Goal: Use online tool/utility: Use online tool/utility

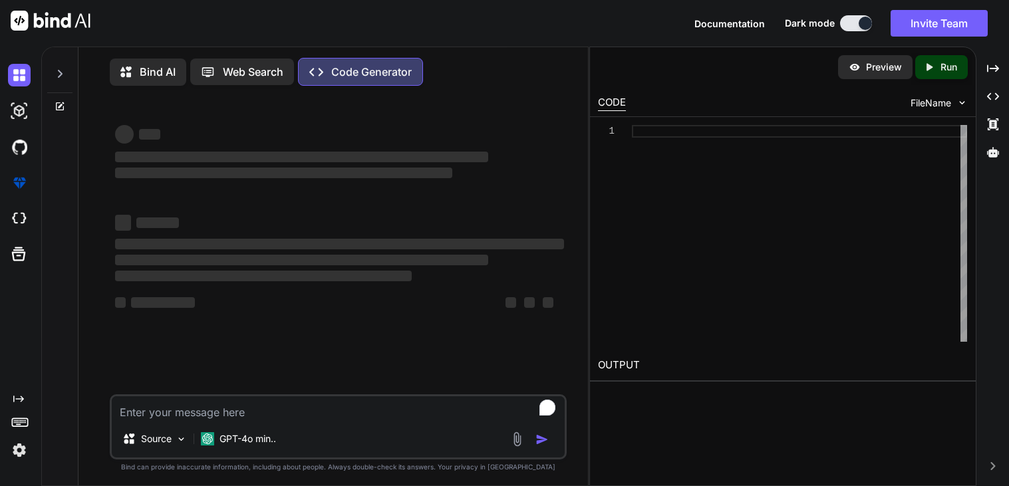
click at [63, 70] on icon at bounding box center [60, 74] width 11 height 11
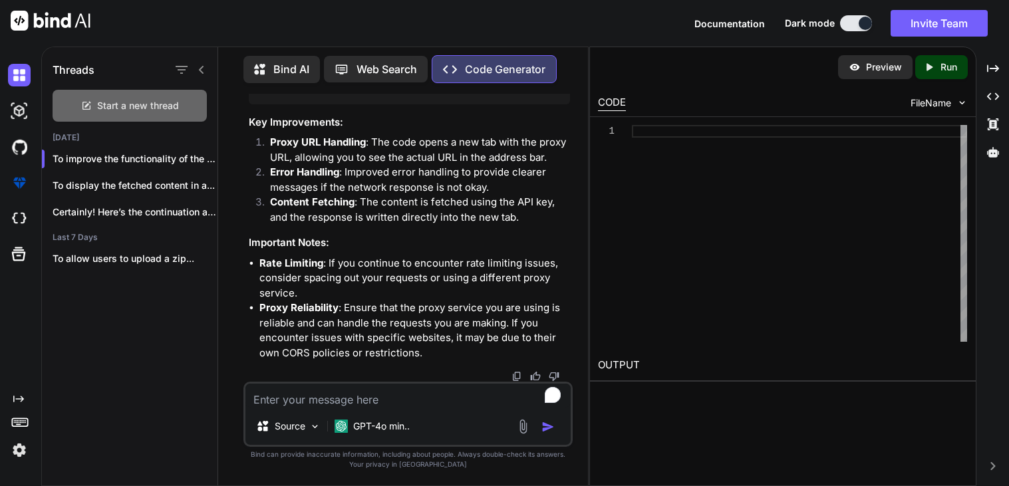
scroll to position [10077, 0]
click at [116, 110] on div "Start a new thread" at bounding box center [130, 106] width 154 height 32
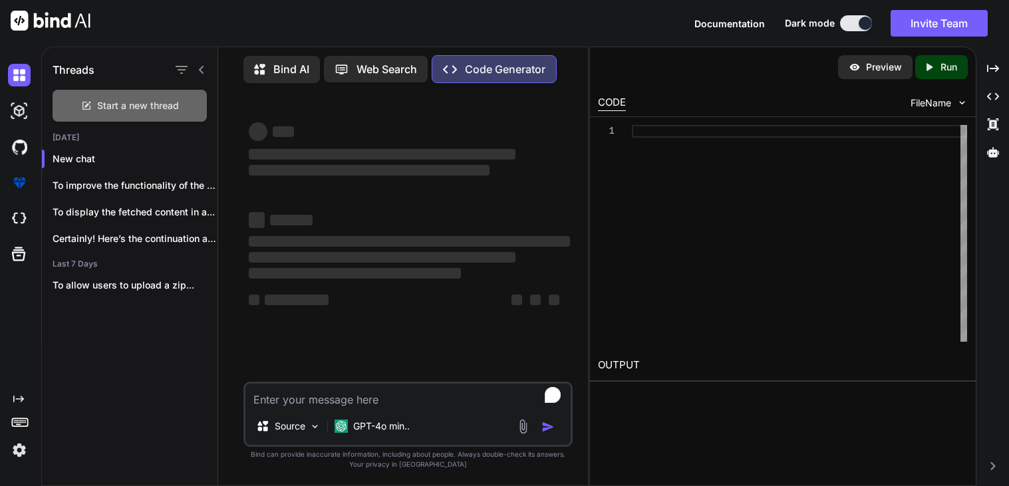
scroll to position [0, 0]
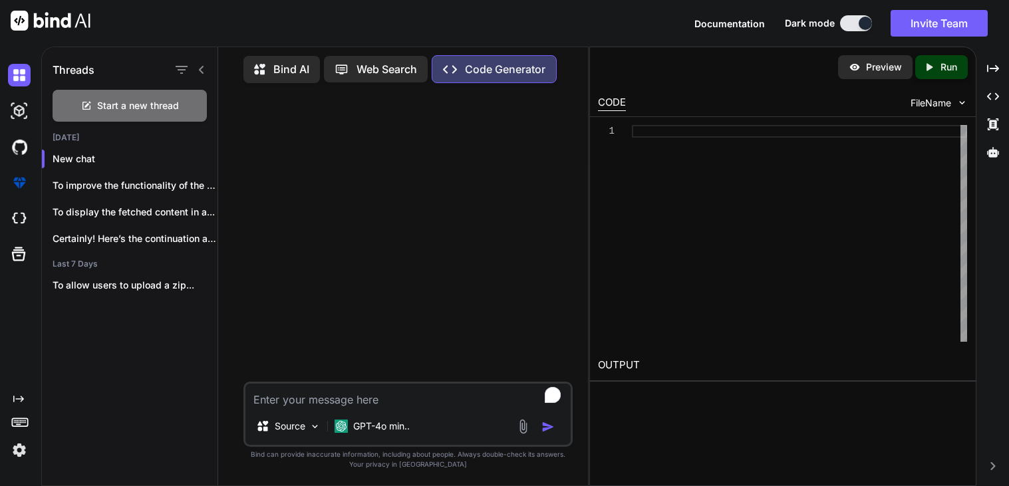
click at [355, 402] on textarea "To enrich screen reader interactions, please activate Accessibility in Grammarl…" at bounding box center [408, 396] width 325 height 24
click at [149, 99] on span "Start a new thread" at bounding box center [138, 105] width 82 height 13
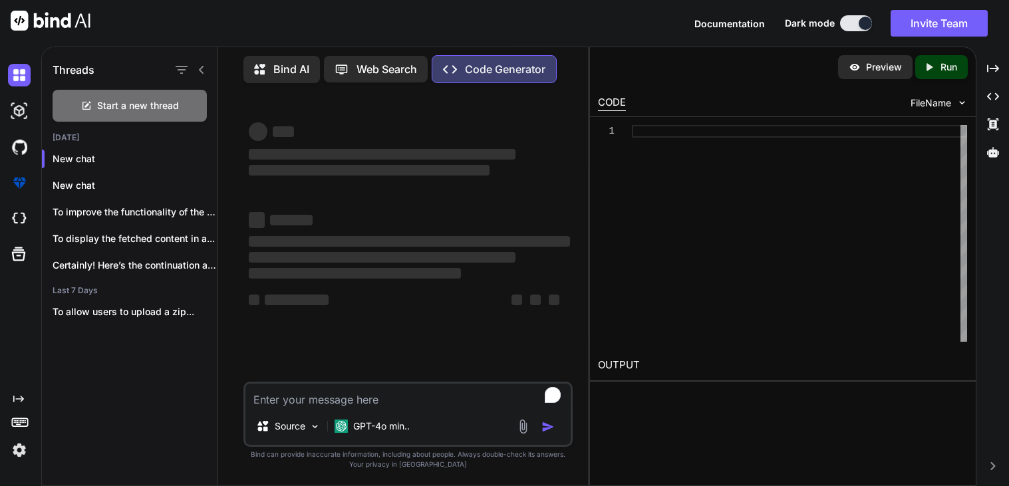
type textarea "x"
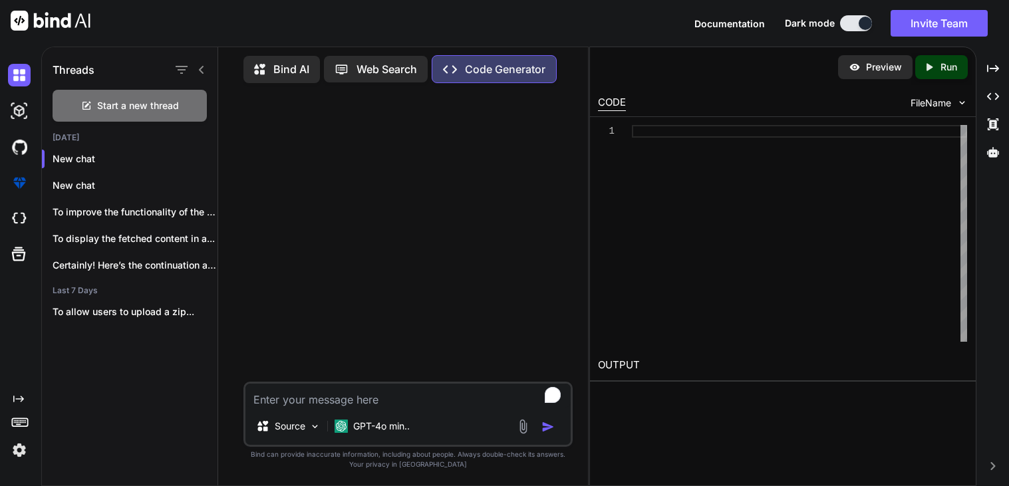
click at [297, 399] on textarea "To enrich screen reader interactions, please activate Accessibility in Grammarl…" at bounding box center [408, 396] width 325 height 24
type textarea "g"
type textarea "x"
type textarea "ge"
type textarea "x"
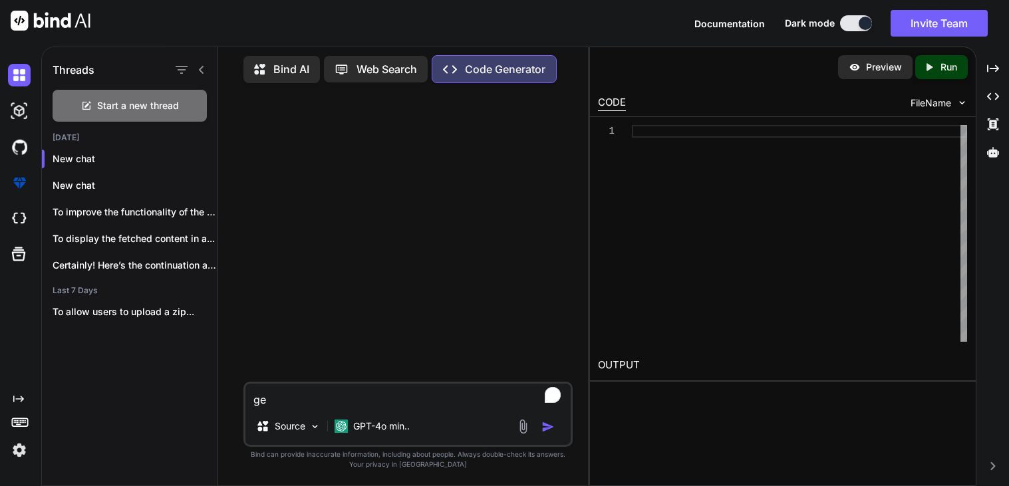
type textarea "gen"
type textarea "x"
type textarea "gene"
type textarea "x"
type textarea "gener"
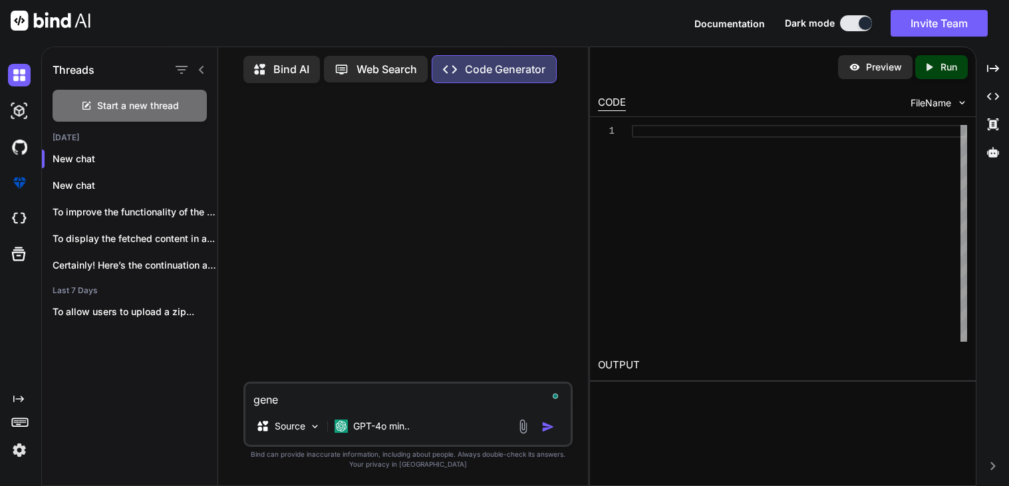
type textarea "x"
type textarea "genera"
type textarea "x"
type textarea "generat"
type textarea "x"
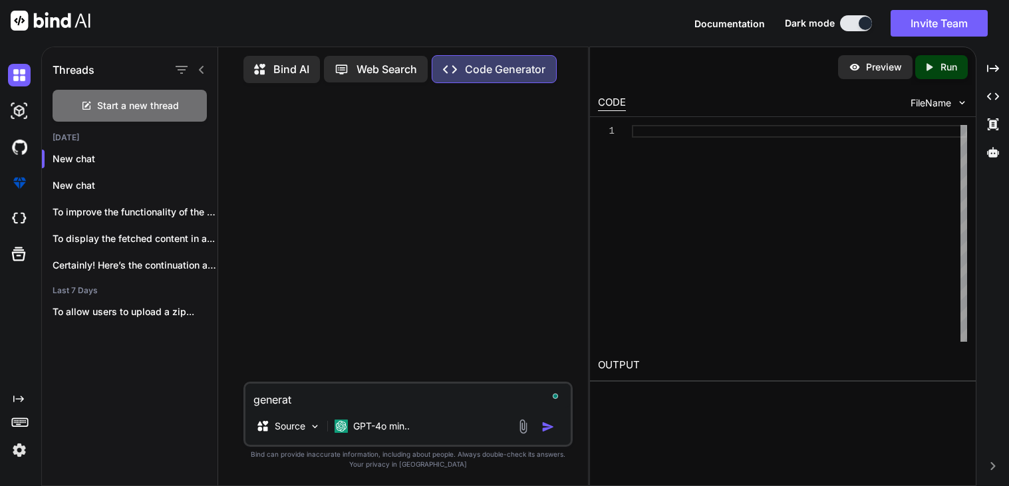
type textarea "generate"
type textarea "x"
type textarea "generate"
type textarea "x"
type textarea "generate a"
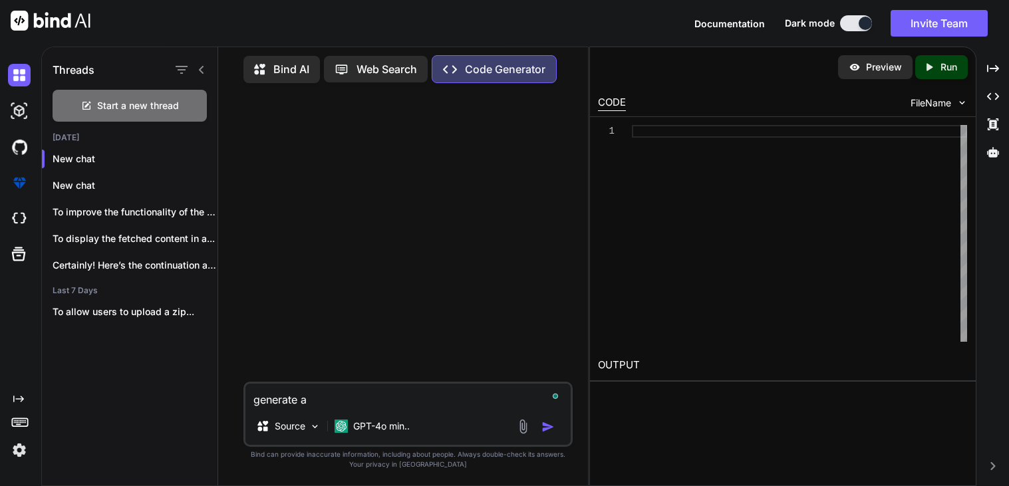
type textarea "x"
type textarea "generate a"
type textarea "x"
type textarea "generate a h"
type textarea "x"
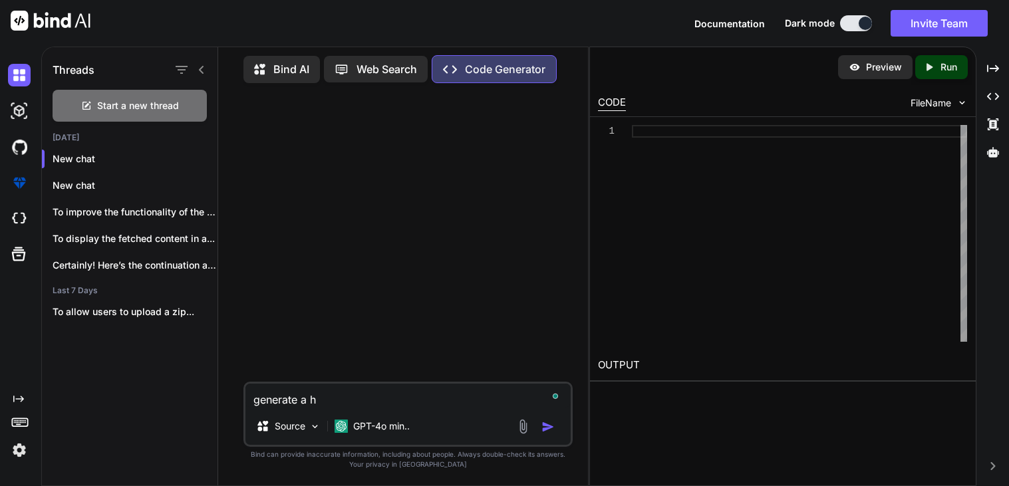
type textarea "generate a ht"
type textarea "x"
type textarea "generate a htm"
type textarea "x"
type textarea "generate a html"
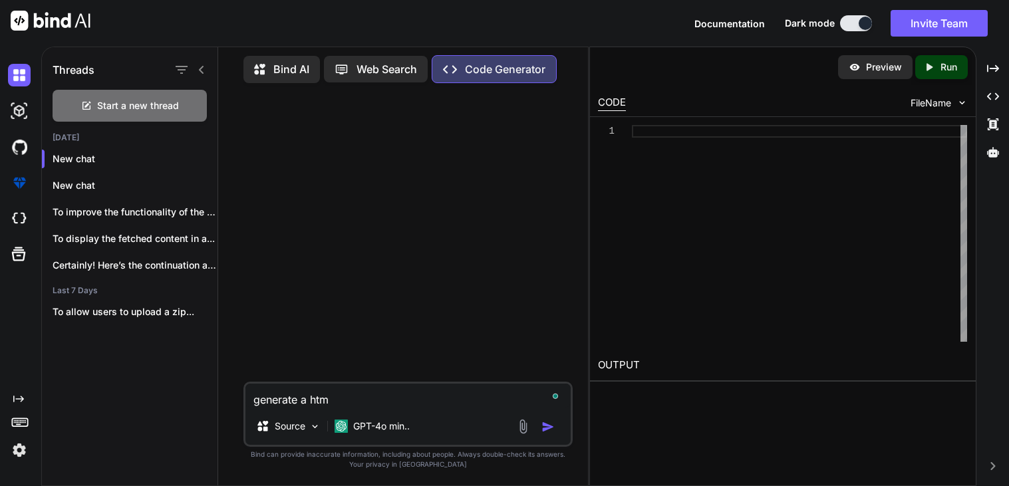
type textarea "x"
type textarea "generate a html"
type textarea "x"
type textarea "generate a html c"
type textarea "x"
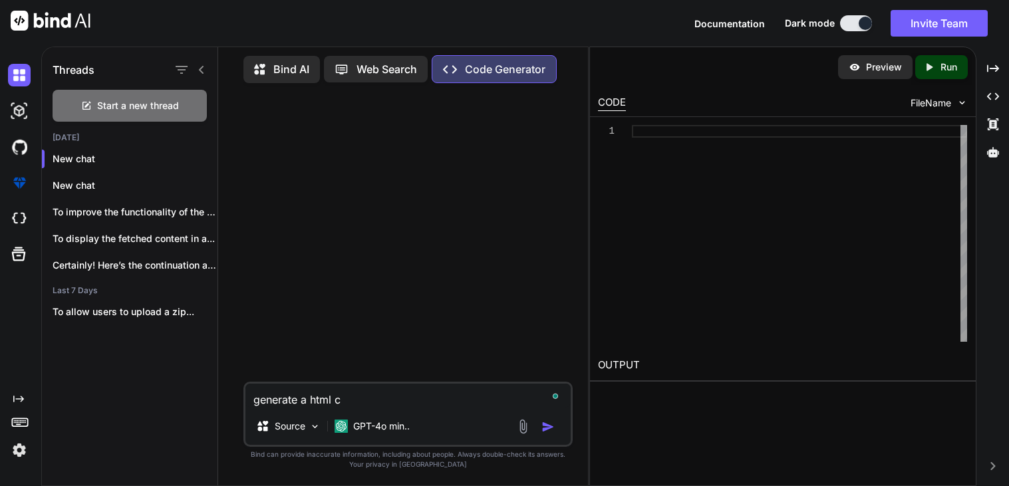
type textarea "generate a html co"
type textarea "x"
type textarea "generate a html cod"
type textarea "x"
type textarea "generate a html code"
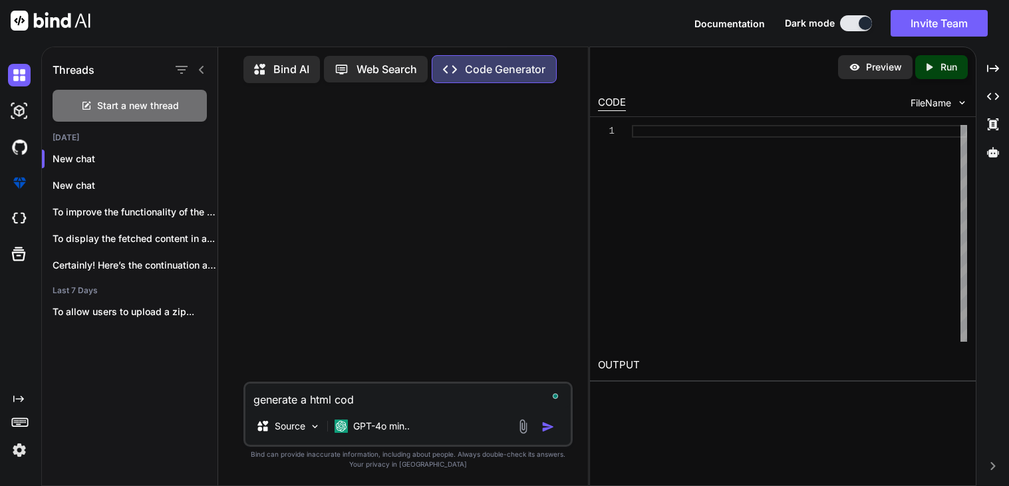
type textarea "x"
type textarea "generate a html code"
type textarea "x"
type textarea "generate a html code t"
type textarea "x"
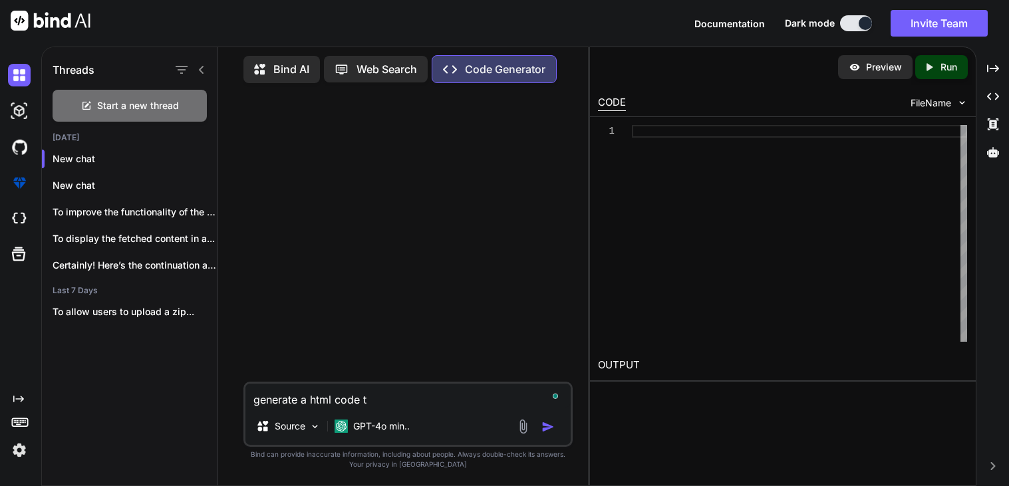
type textarea "generate a html code to"
type textarea "x"
type textarea "generate a html code to"
type textarea "x"
type textarea "generate a html code to g"
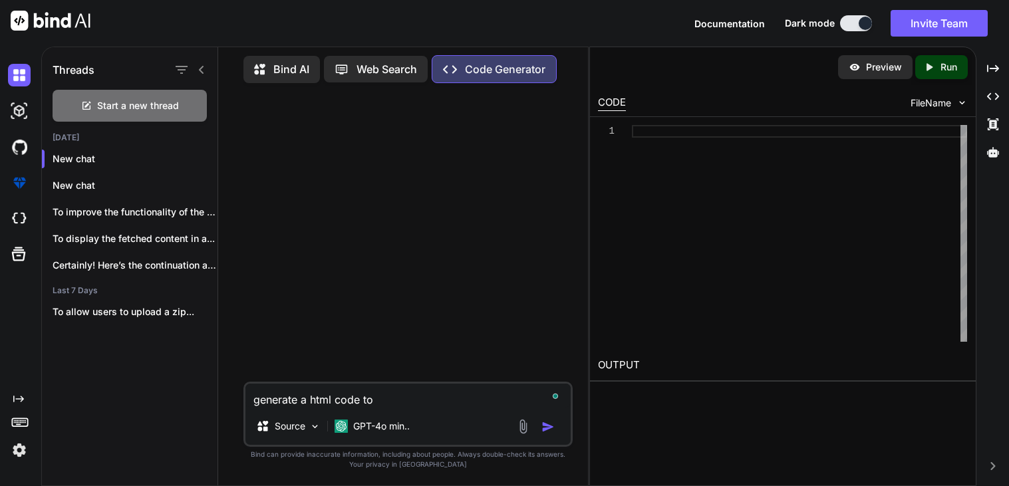
type textarea "x"
type textarea "generate a html code to gi"
type textarea "x"
type textarea "generate a html code to giv"
type textarea "x"
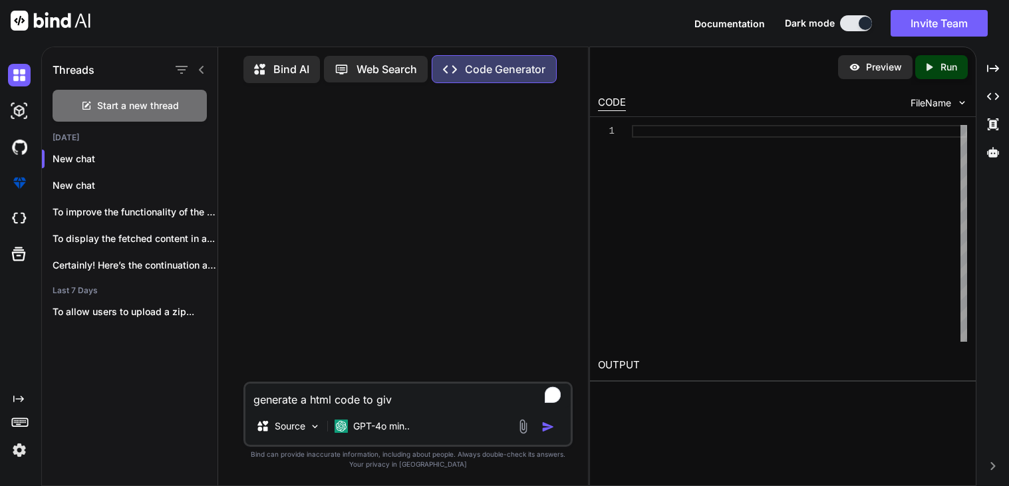
type textarea "generate a html code to give"
type textarea "x"
type textarea "generate a html code to give"
type textarea "x"
type textarea "generate a html code to give m"
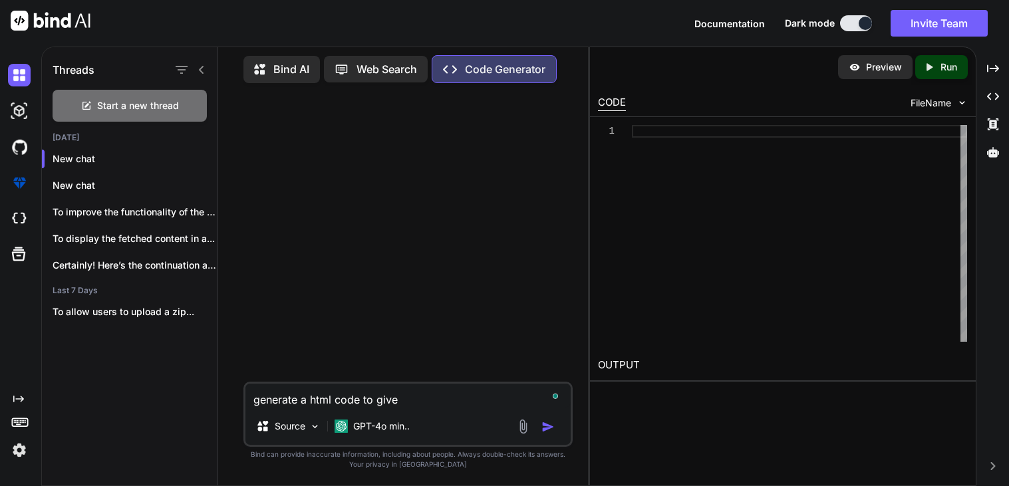
type textarea "x"
type textarea "generate a html code to give my"
type textarea "x"
type textarea "generate a html code to give my"
type textarea "x"
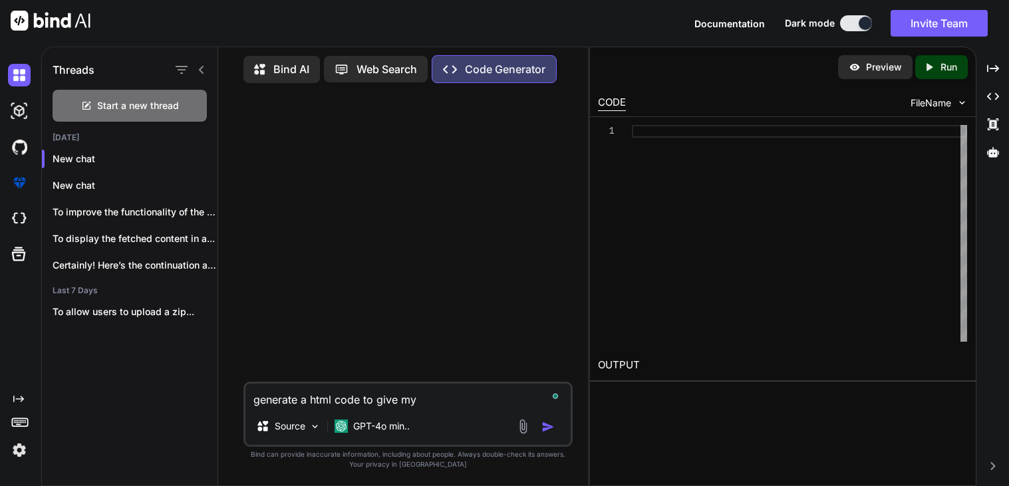
type textarea "generate a html code to give my w"
type textarea "x"
type textarea "generate a html code to give my we"
type textarea "x"
type textarea "generate a html code to give my web"
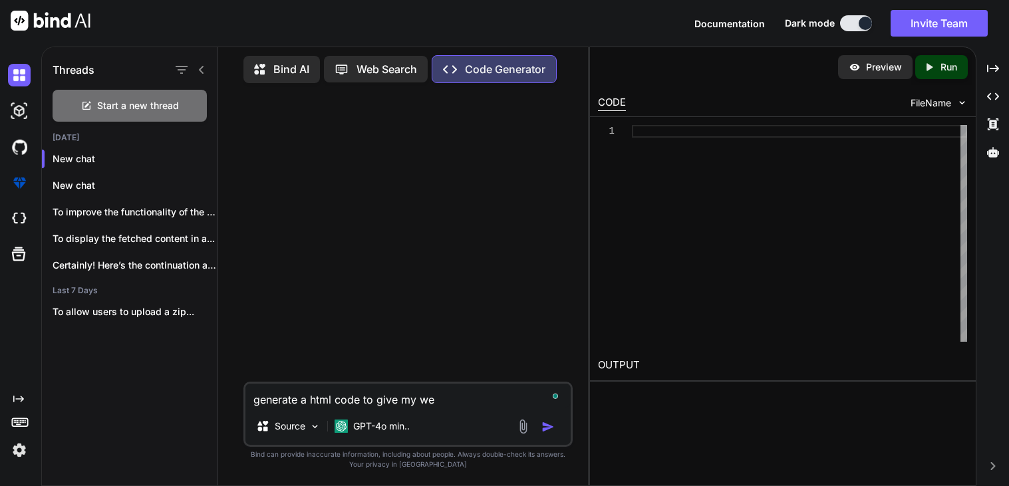
type textarea "x"
type textarea "generate a html code to give my webs"
type textarea "x"
type textarea "generate a html code to give my websi"
type textarea "x"
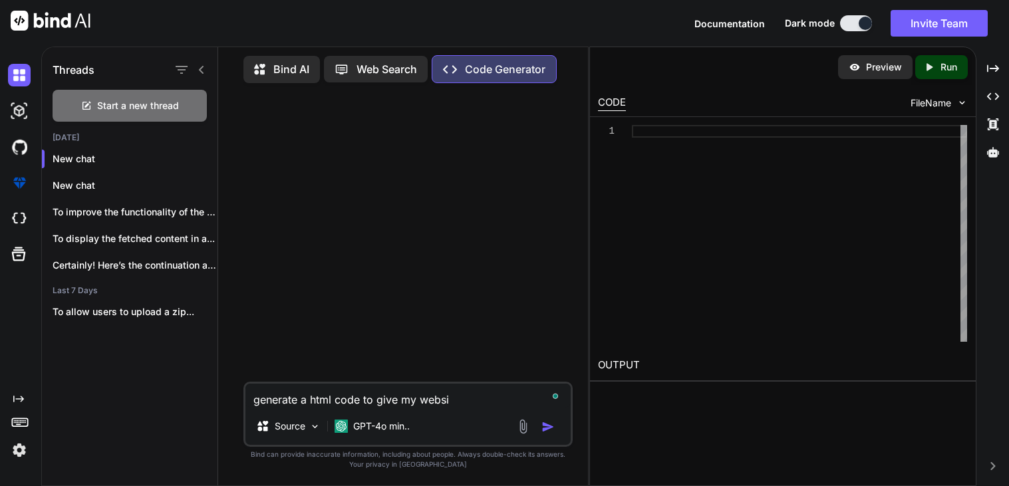
type textarea "generate a html code to give my websit"
type textarea "x"
type textarea "generate a html code to give my website"
type textarea "x"
type textarea "generate a html code to give my website"
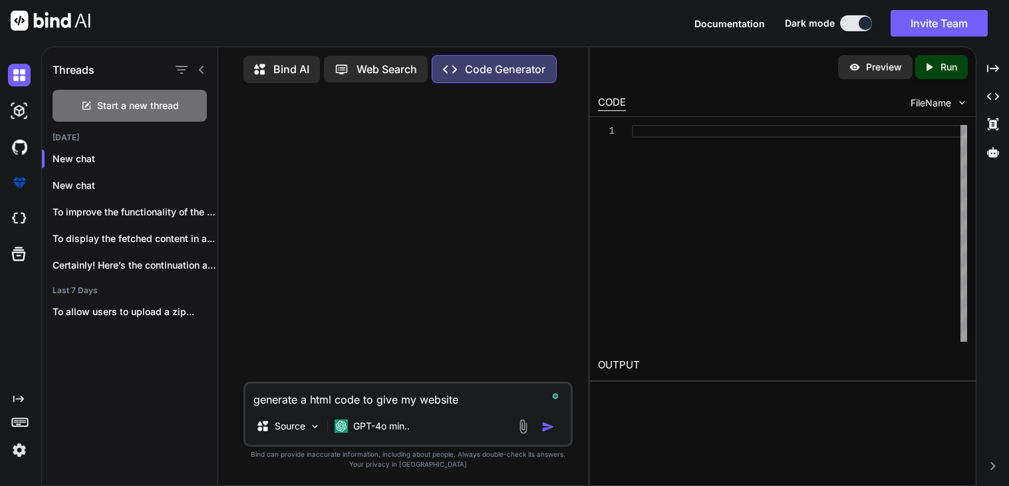
type textarea "x"
type textarea "generate a html code to give my website a"
type textarea "x"
type textarea "generate a html code to give my website a"
type textarea "x"
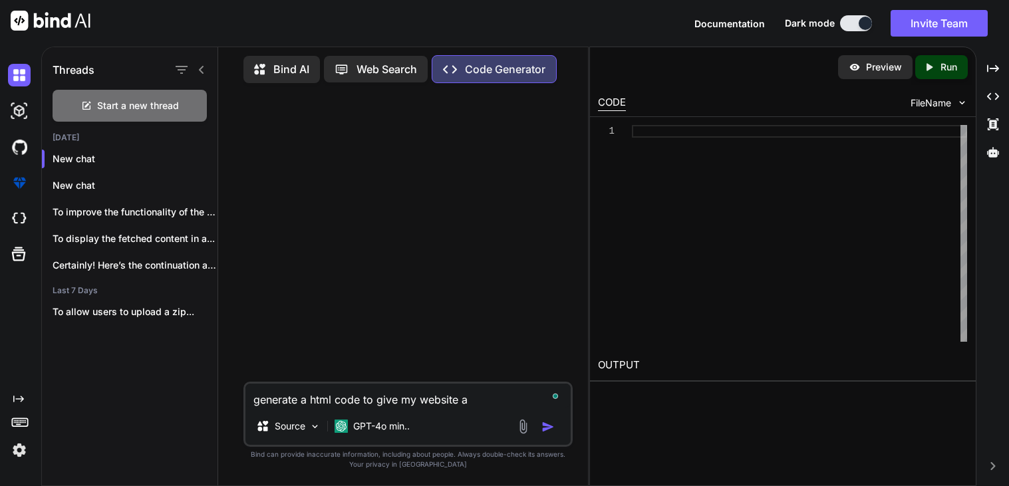
type textarea "generate a html code to give my website a f"
type textarea "x"
type textarea "generate a html code to give my website a fa"
type textarea "x"
type textarea "generate a html code to give my website a fav"
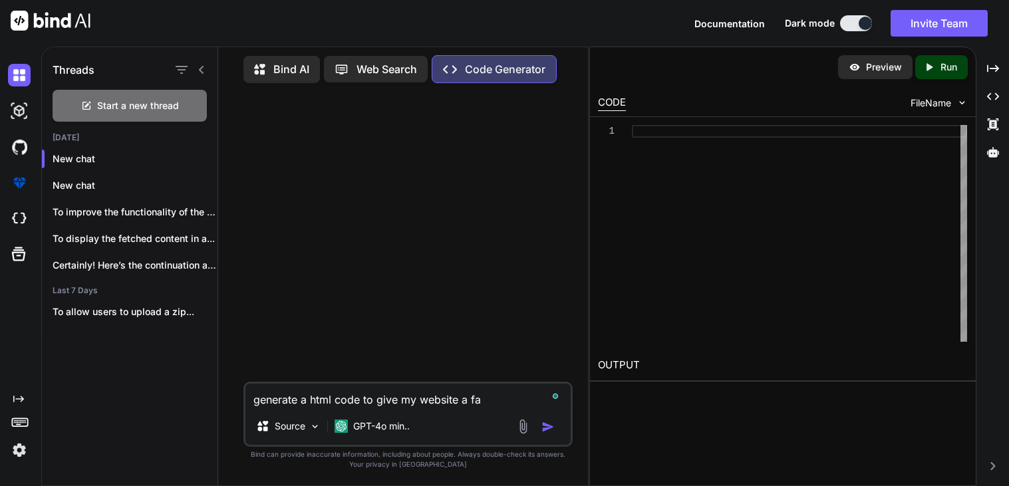
type textarea "x"
type textarea "generate a html code to give my website a favi"
type textarea "x"
type textarea "generate a html code to give my website a favic"
type textarea "x"
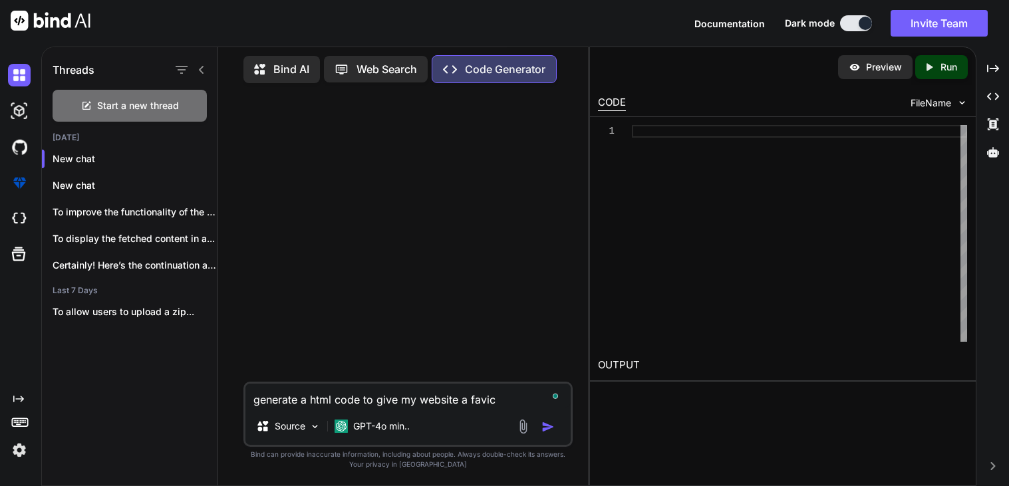
type textarea "generate a html code to give my website a favico"
type textarea "x"
type textarea "generate a html code to give my website a favicon"
type textarea "x"
type textarea "generate a html code to give my website a favicon"
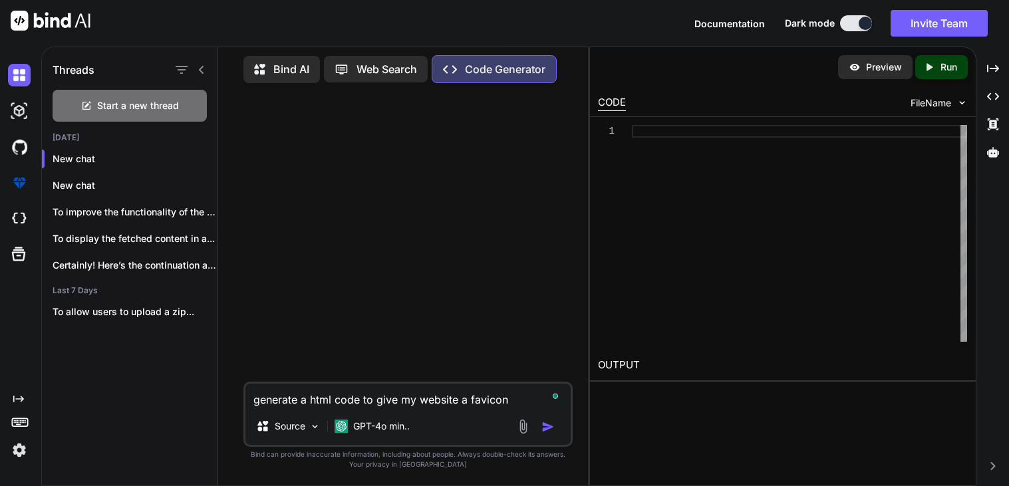
type textarea "x"
type textarea "generate a html code to give my website a favicon i"
type textarea "x"
type textarea "generate a html code to give my website a favicon im"
type textarea "x"
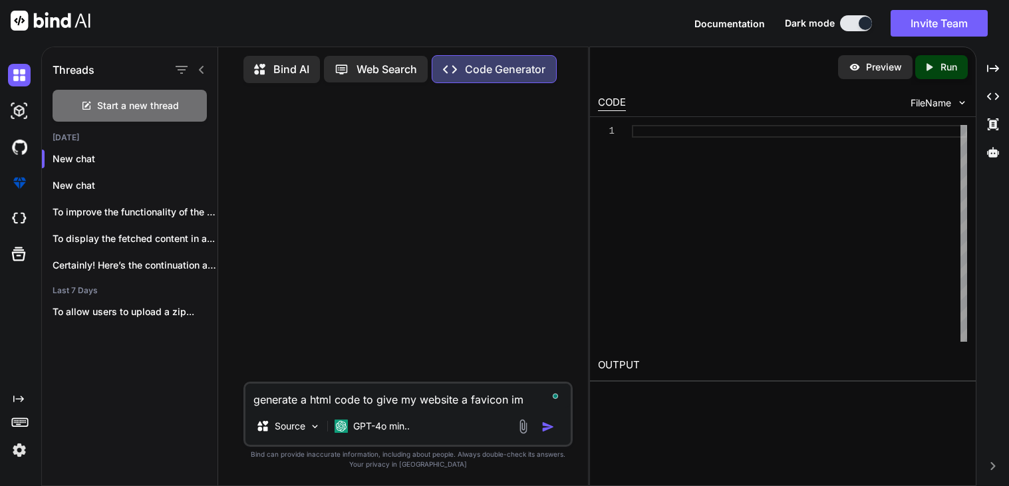
type textarea "generate a html code to give my website a favicon ima"
type textarea "x"
type textarea "generate a html code to give my website a favicon imag"
type textarea "x"
type textarea "generate a html code to give my website a favicon image"
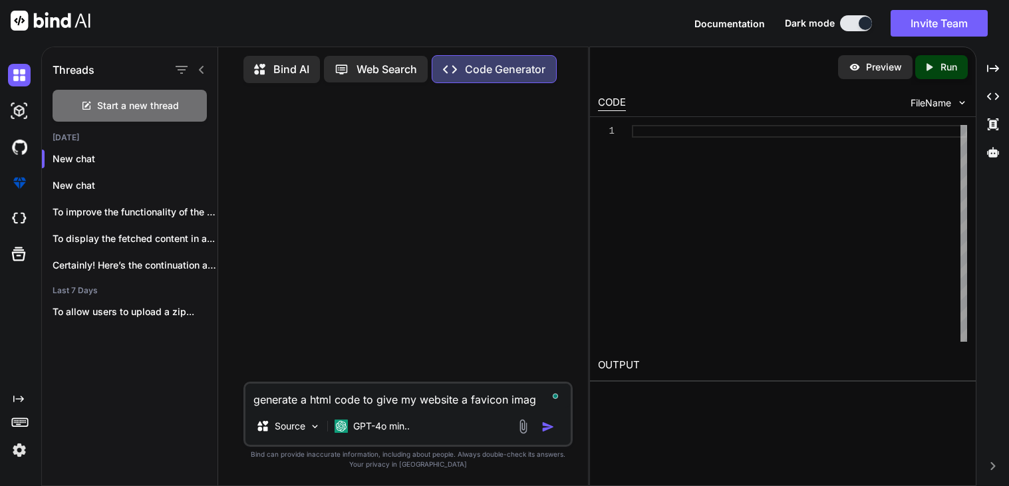
type textarea "x"
type textarea "generate a html code to give my website a favicon image"
type textarea "x"
type textarea "generate a html code to give my website a favicon image f"
type textarea "x"
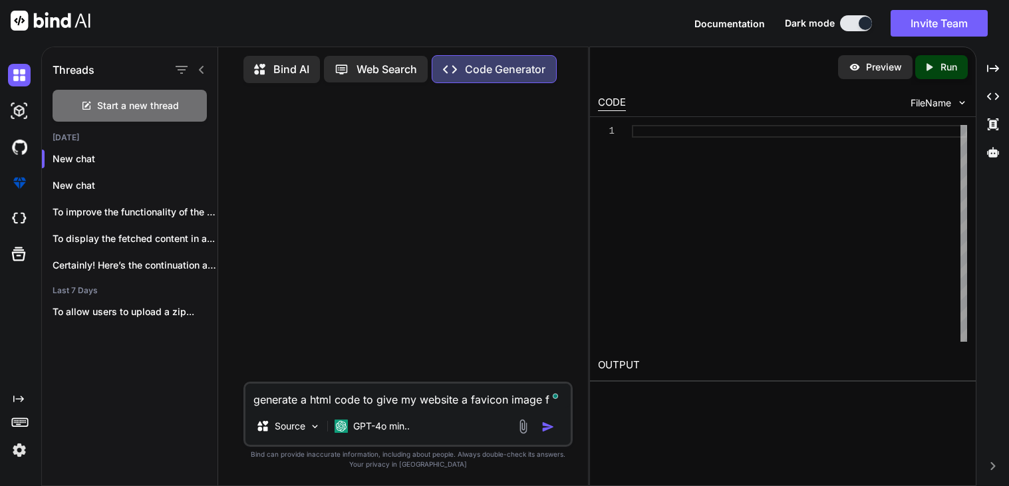
type textarea "generate a html code to give my website a favicon image fo"
type textarea "x"
type textarea "generate a html code to give my website a favicon image for"
type textarea "x"
type textarea "generate a html code to give my website a favicon image for"
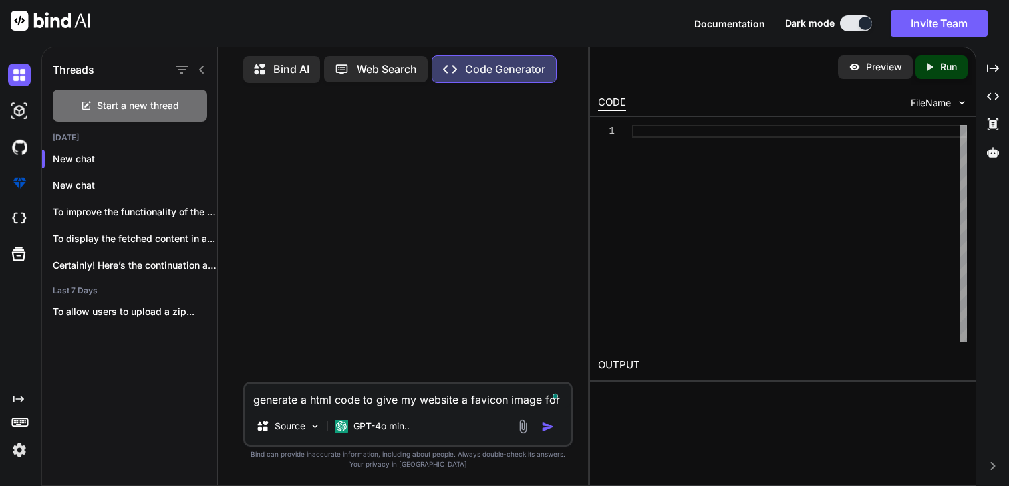
type textarea "x"
type textarea "generate a html code to give my website a favicon image for t"
type textarea "x"
type textarea "generate a html code to give my website a favicon image for th"
type textarea "x"
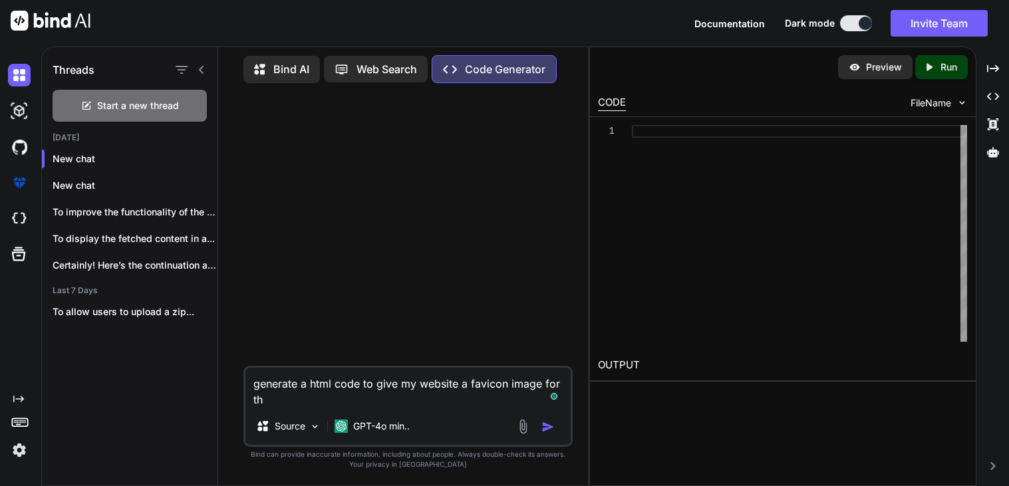
type textarea "generate a html code to give my website a favicon image for the"
type textarea "x"
type textarea "generate a html code to give my website a favicon image for the"
type textarea "x"
type textarea "generate a html code to give my website a favicon image for the l"
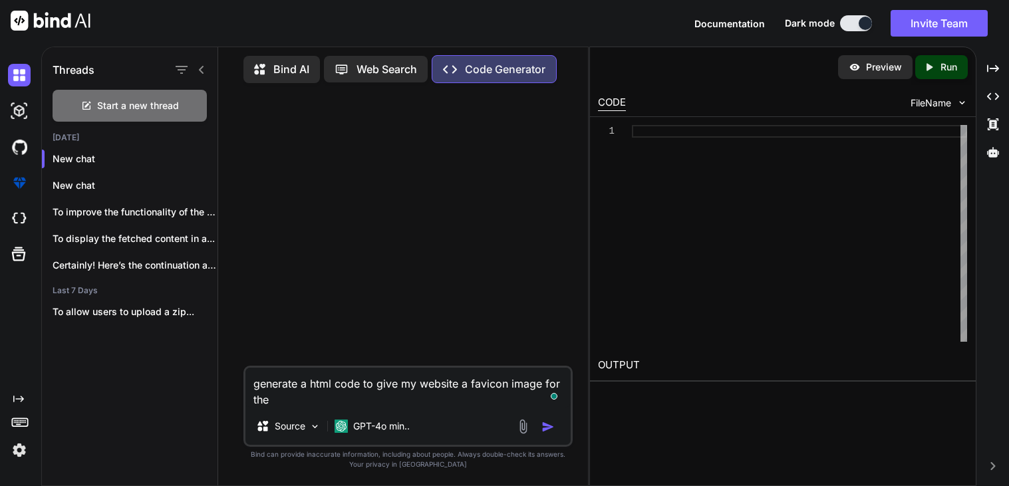
type textarea "x"
type textarea "generate a html code to give my website a favicon image for the li"
type textarea "x"
type textarea "generate a html code to give my website a favicon image for the link"
type textarea "x"
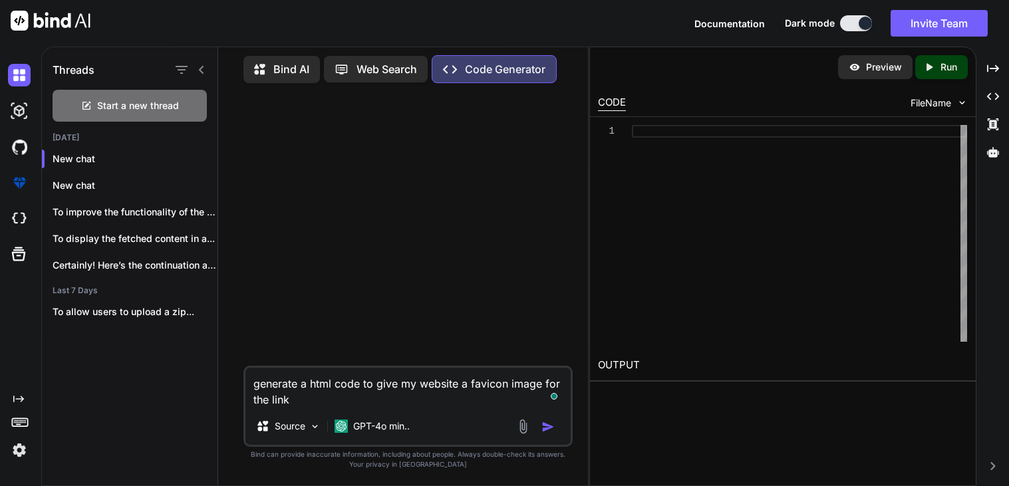
type textarea "generate a html code to give my website a favicon image for the lin"
type textarea "x"
type textarea "generate a html code to give my website a favicon image for the li"
type textarea "x"
type textarea "generate a html code to give my website a favicon image for the l"
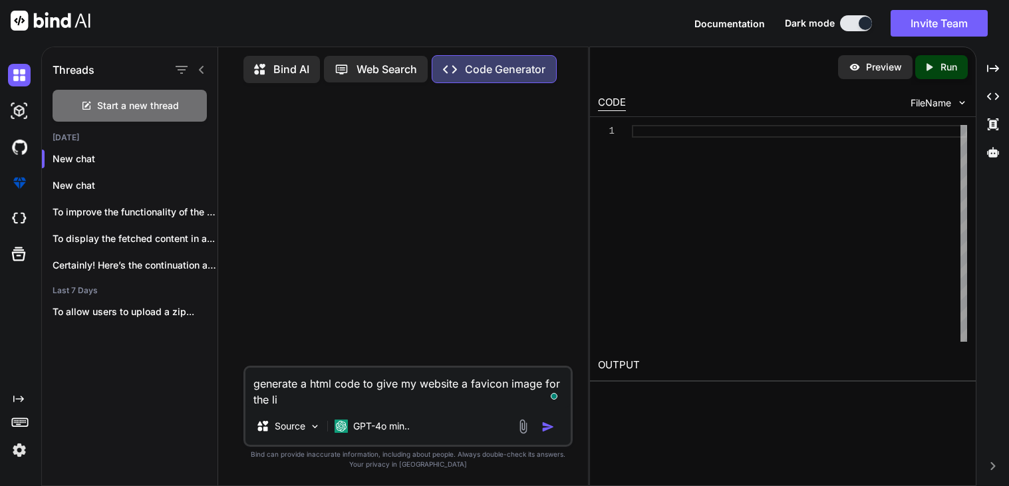
type textarea "x"
type textarea "generate a html code to give my website a favicon image for the"
type textarea "x"
type textarea "generate a html code to give my website a favicon image for the"
type textarea "x"
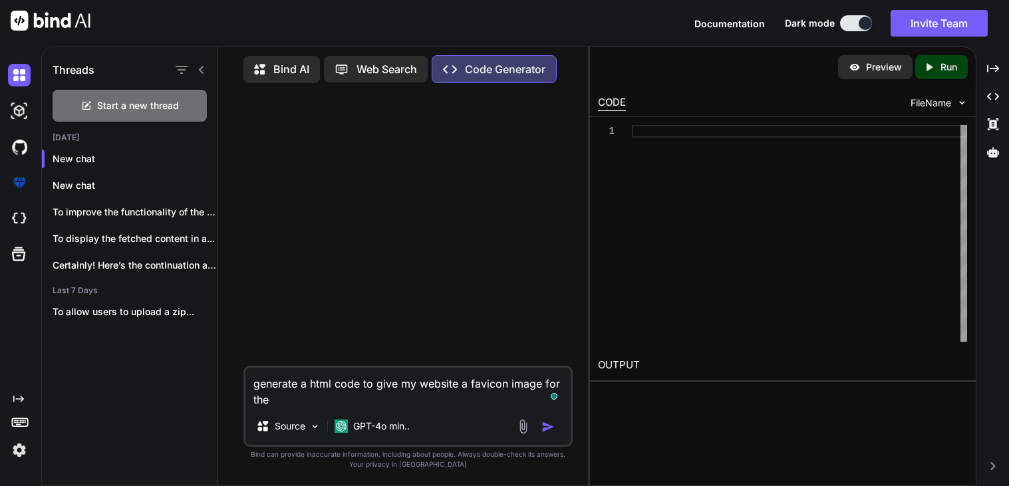
type textarea "generate a html code to give my website a favicon image for th"
type textarea "x"
type textarea "generate a html code to give my website a favicon image for t"
type textarea "x"
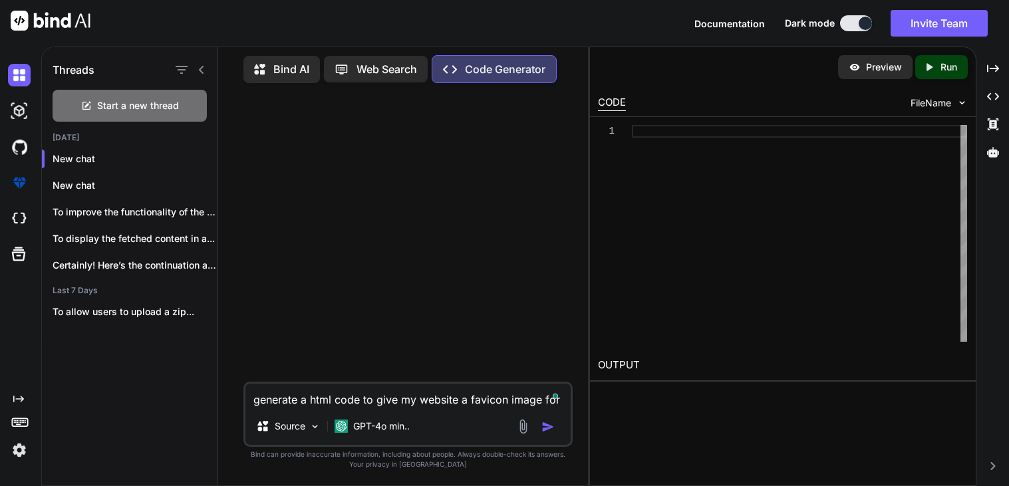
type textarea "generate a html code to give my website a favicon image for"
type textarea "x"
type textarea "generate a html code to give my website a favicon image for"
type textarea "x"
type textarea "generate a html code to give my website a favicon image fo"
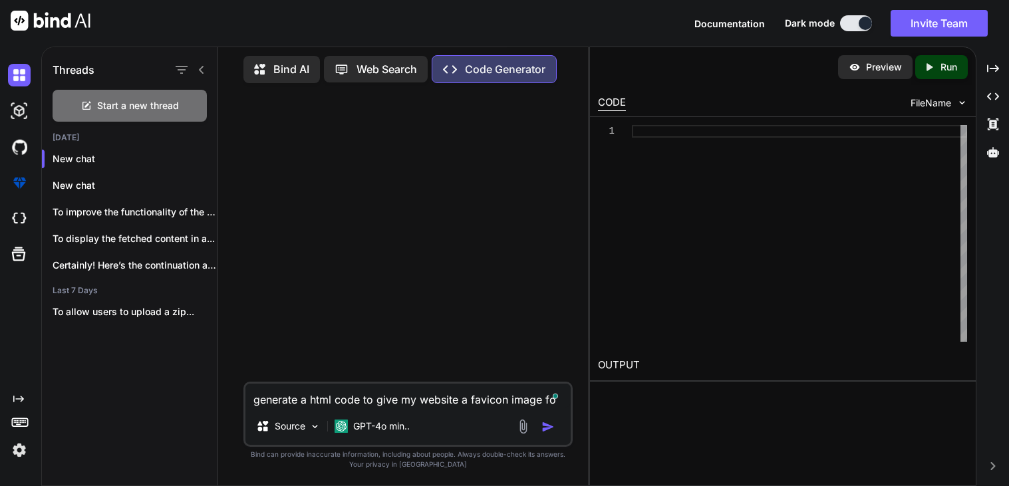
type textarea "x"
type textarea "generate a html code to give my website a favicon image f"
type textarea "x"
type textarea "generate a html code to give my website a favicon image"
type textarea "x"
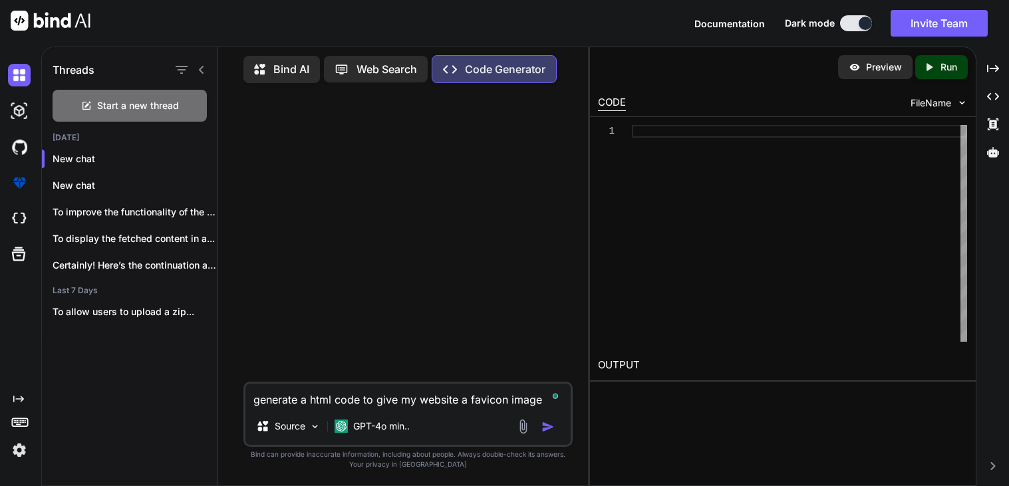
type textarea "generate a html code to give my website a favicon image"
type textarea "x"
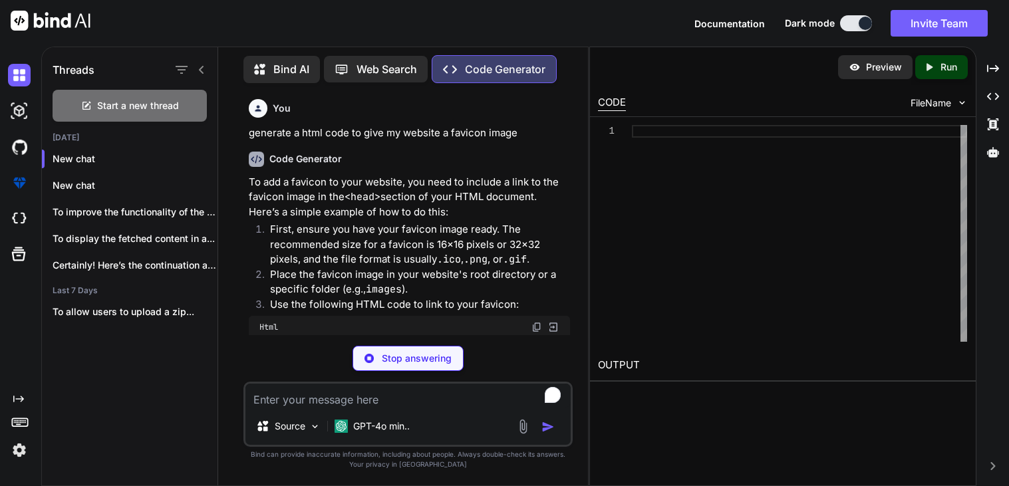
type textarea "x"
type textarea "</html>"
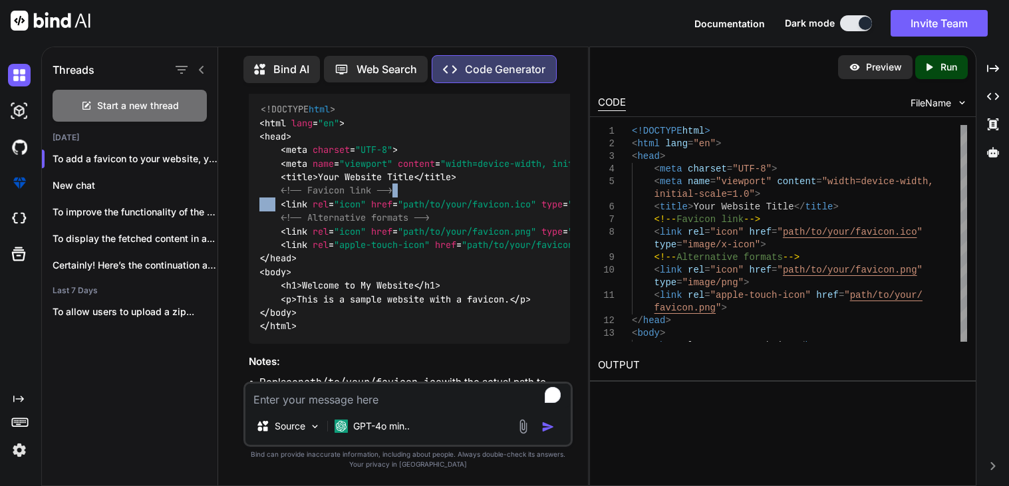
scroll to position [0, 102]
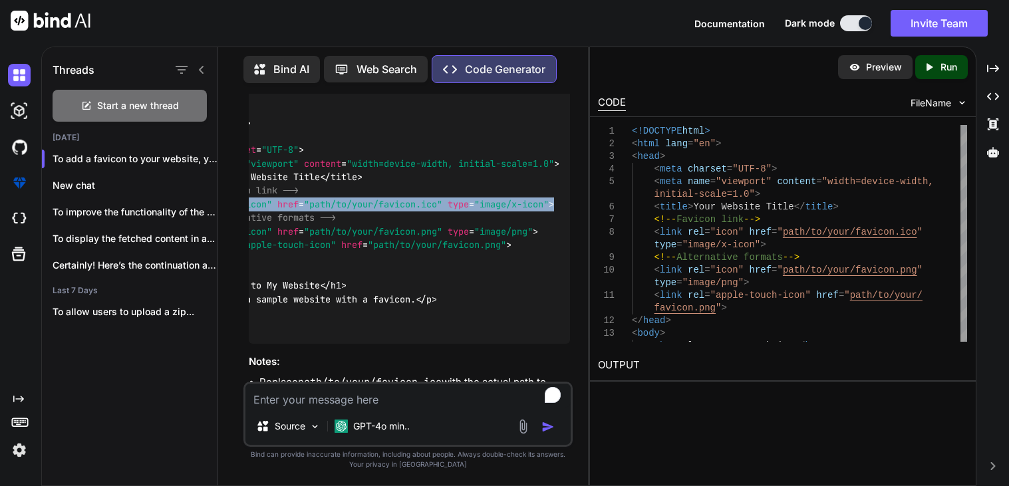
drag, startPoint x: 277, startPoint y: 208, endPoint x: 560, endPoint y: 202, distance: 282.2
click at [560, 202] on div "<!DOCTYPE html > < html lang = "en" > < head > < meta charset = "UTF-8" > < met…" at bounding box center [409, 218] width 321 height 252
copy code "< link rel = "icon" href = "path/to/your/favicon.ico" type = "image/x-icon" >"
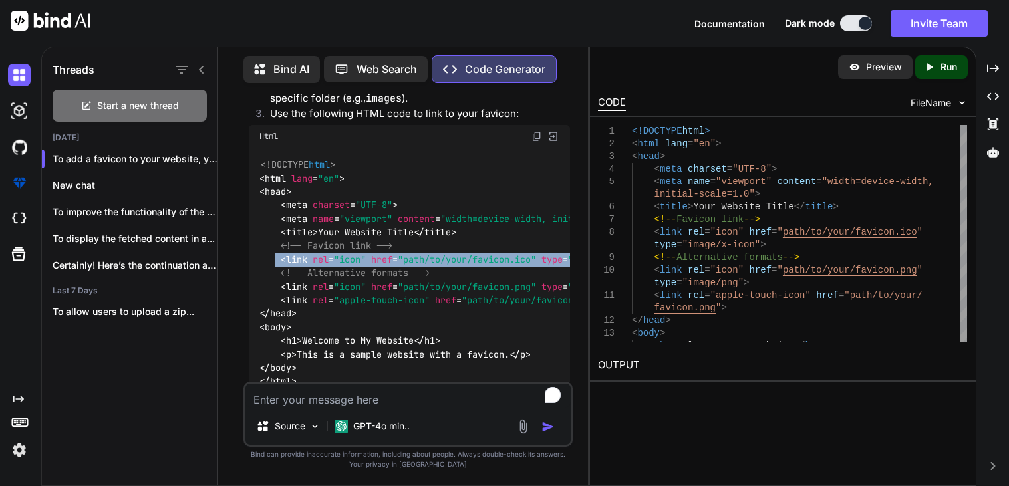
scroll to position [190, 0]
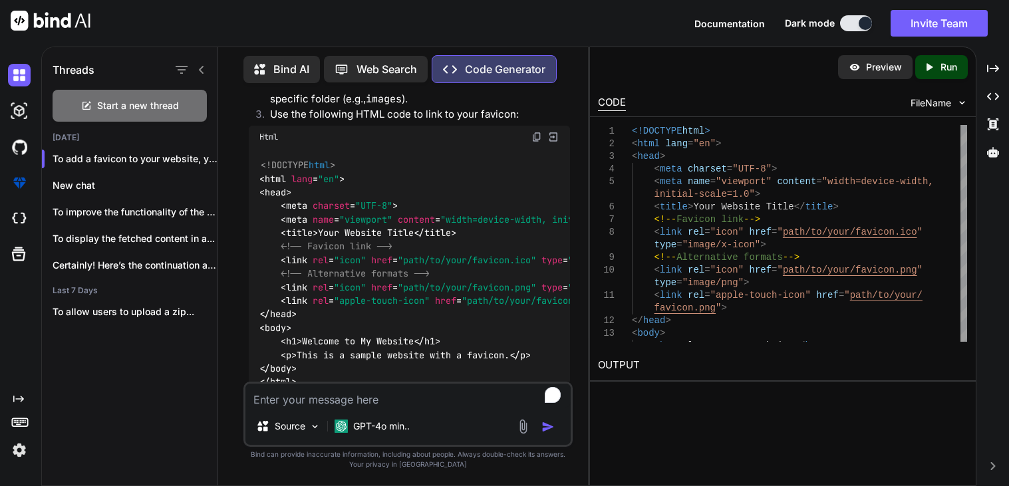
click at [299, 405] on textarea "To enrich screen reader interactions, please activate Accessibility in Grammarl…" at bounding box center [408, 396] width 325 height 24
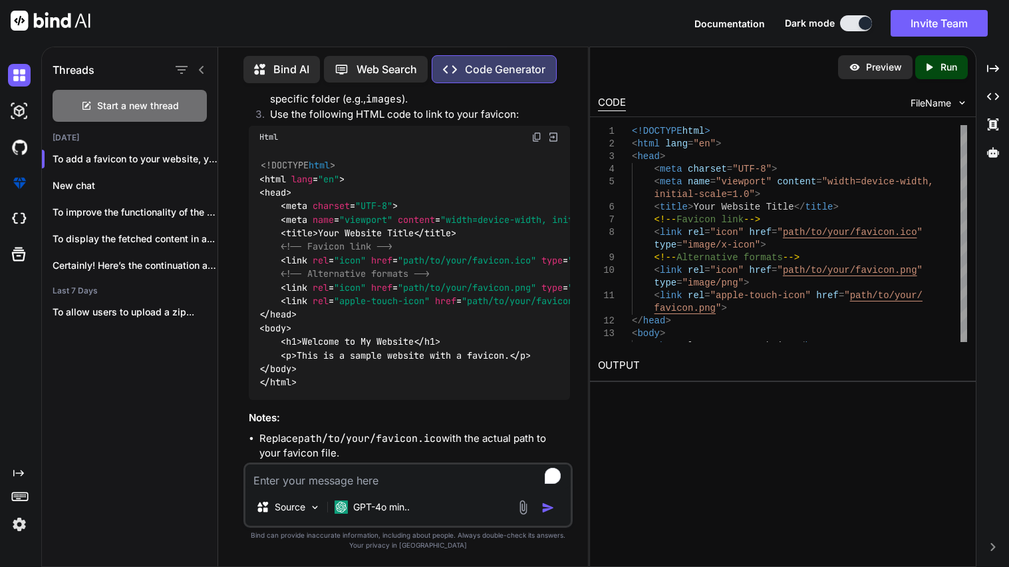
type textarea "x"
